Goal: Task Accomplishment & Management: Use online tool/utility

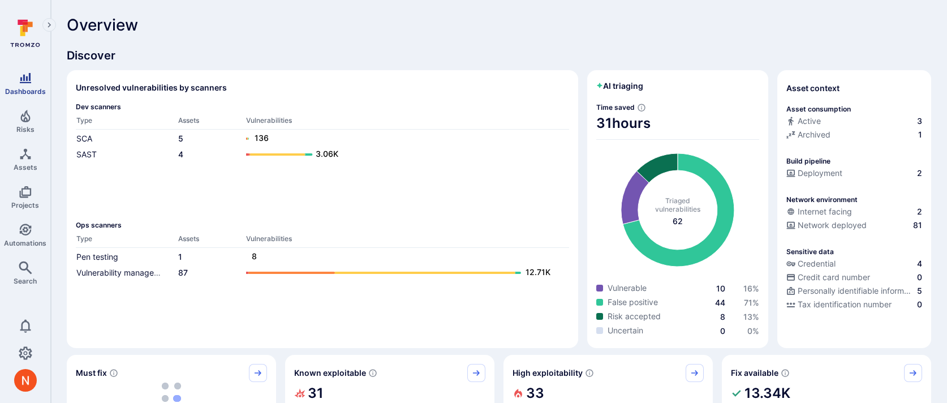
click at [35, 84] on link "Dashboards" at bounding box center [25, 83] width 50 height 33
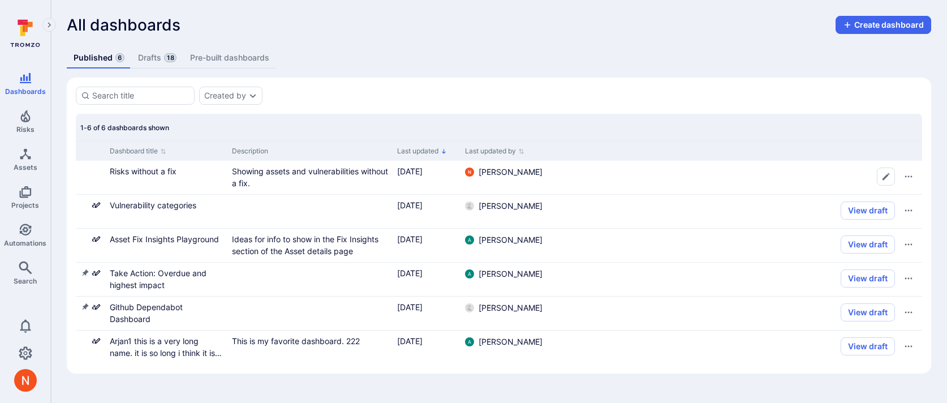
click at [153, 54] on link "Drafts 18" at bounding box center [157, 58] width 52 height 21
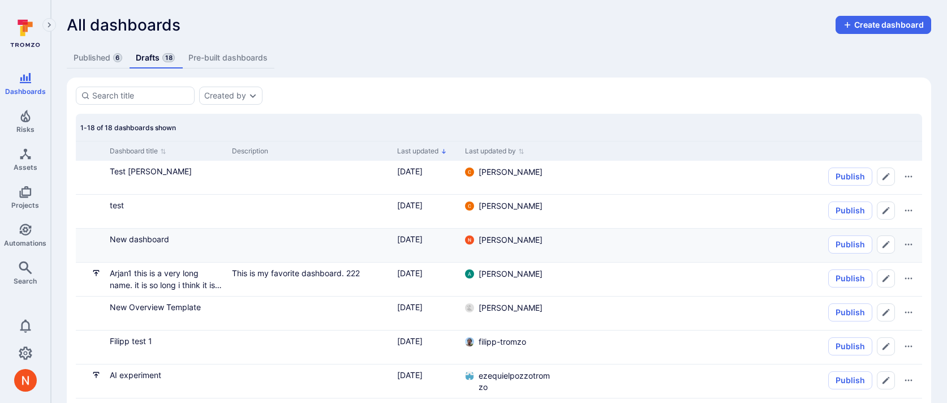
click at [133, 233] on div "New dashboard" at bounding box center [166, 239] width 113 height 12
click at [133, 234] on link "New dashboard" at bounding box center [139, 239] width 59 height 10
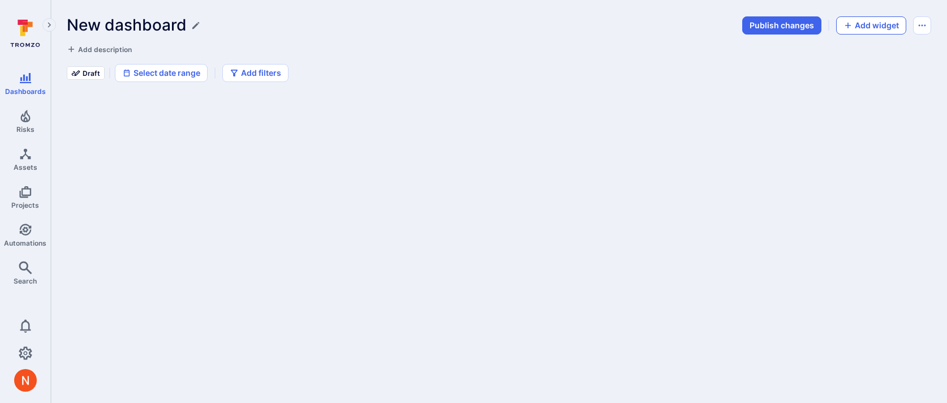
click at [875, 28] on button "Add widget" at bounding box center [871, 25] width 70 height 18
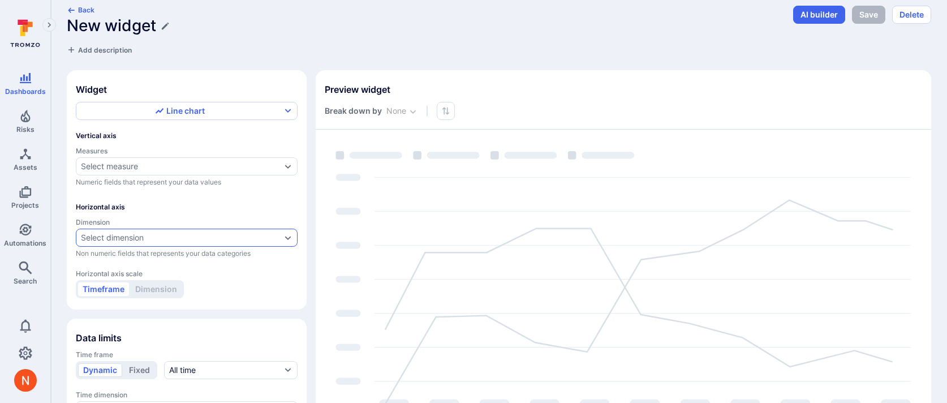
scroll to position [12, 0]
click at [212, 98] on section "Widget Line chart Vertical axis Measures Select measure Numeric fields that rep…" at bounding box center [187, 187] width 240 height 239
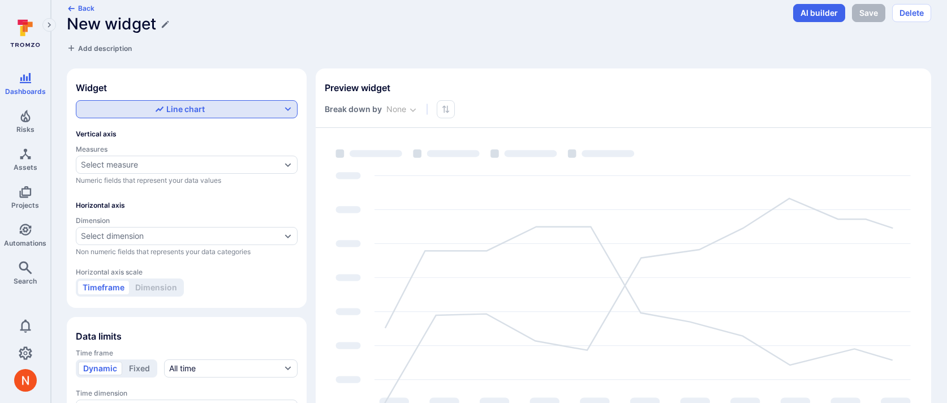
click at [203, 107] on div "Line chart" at bounding box center [180, 109] width 50 height 11
click at [149, 192] on label "Table" at bounding box center [186, 190] width 207 height 16
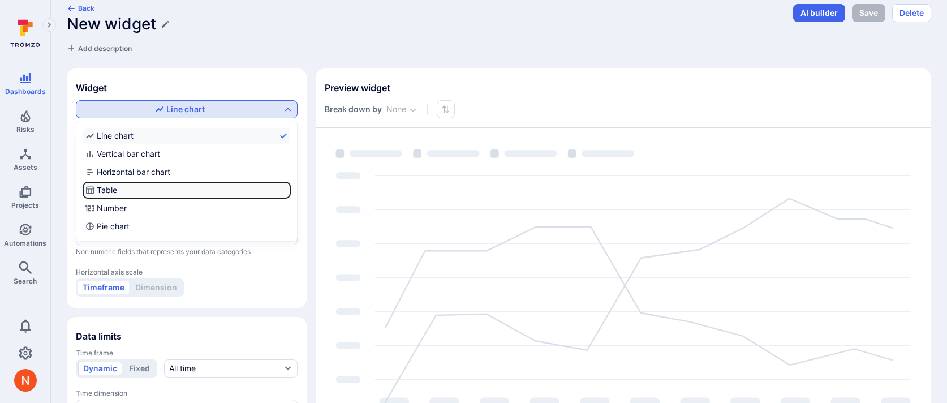
click at [288, 190] on input "Table" at bounding box center [288, 190] width 0 height 0
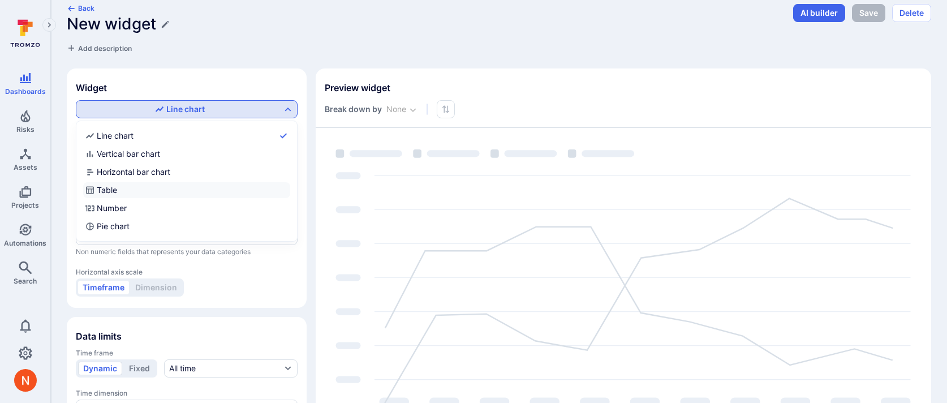
checkbox input "true"
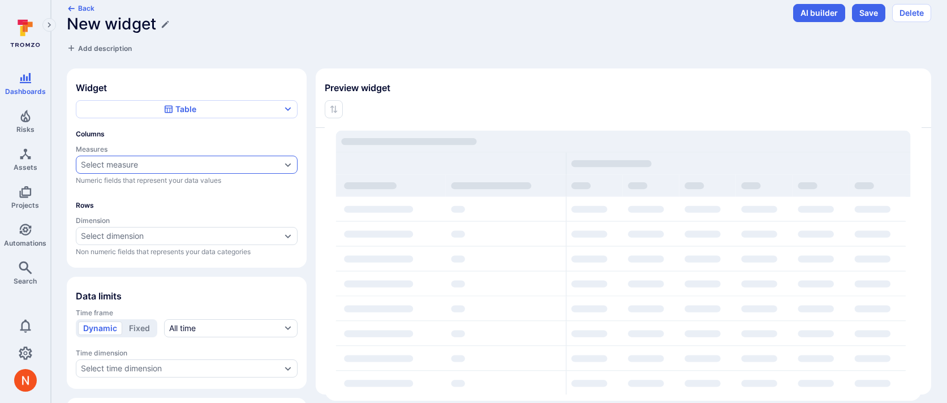
click at [157, 162] on div "Select measure" at bounding box center [181, 164] width 200 height 9
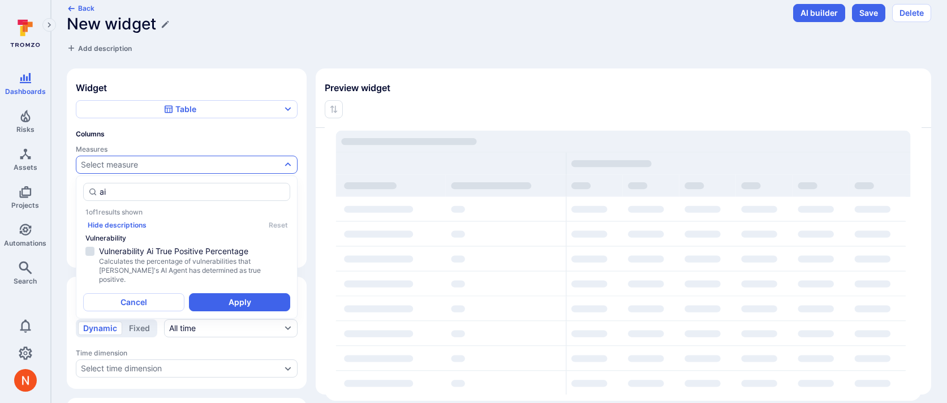
type input "a"
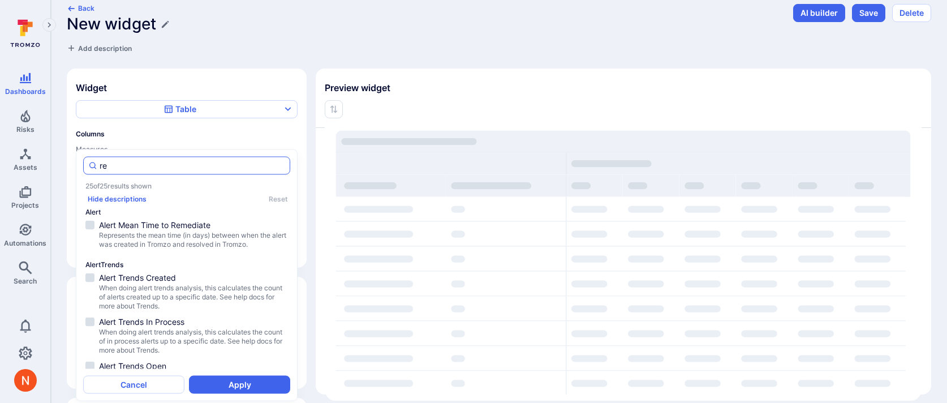
type input "r"
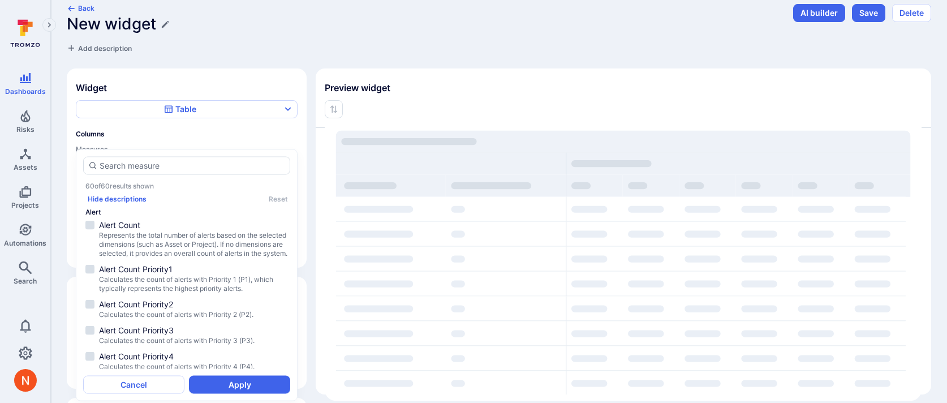
click at [258, 54] on div "Back New widget Add description AI builder Save Delete Widget Table Columns Mea…" at bounding box center [499, 231] width 864 height 455
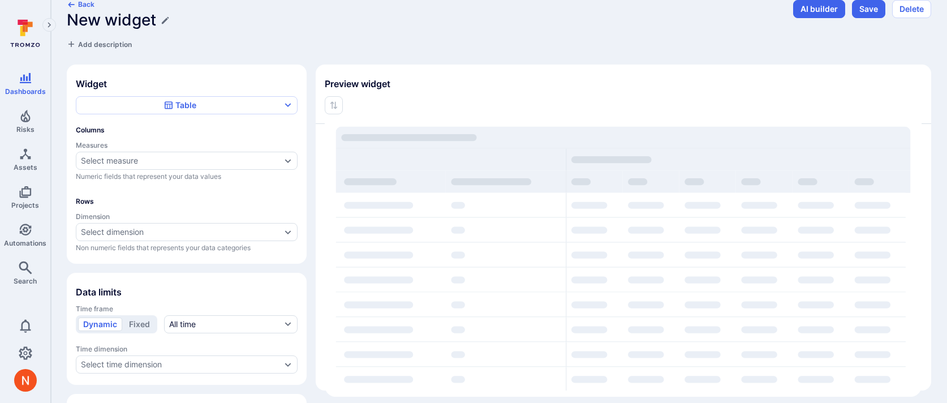
scroll to position [82, 0]
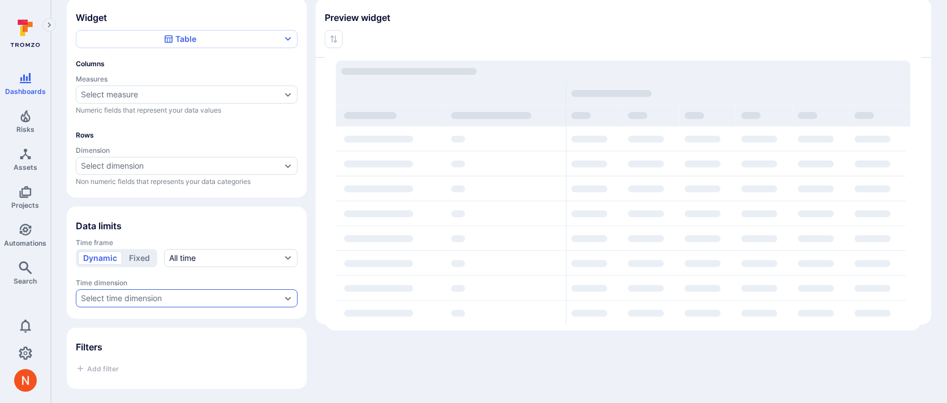
click at [137, 294] on div "Select time dimension" at bounding box center [121, 298] width 81 height 9
type input "a"
type input "t"
